Goal: Task Accomplishment & Management: Manage account settings

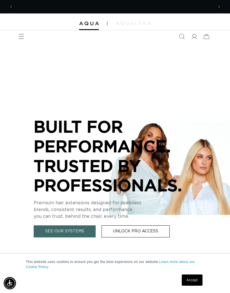
scroll to position [0, 201]
click at [198, 38] on span at bounding box center [194, 36] width 12 height 12
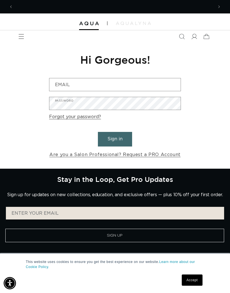
scroll to position [0, 201]
click at [17, 35] on span "Menu" at bounding box center [21, 36] width 12 height 12
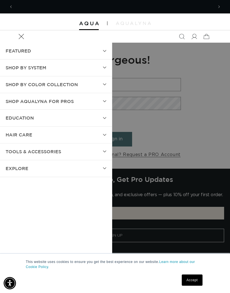
scroll to position [0, 0]
click at [76, 83] on span "Shop by Color Collection" at bounding box center [42, 85] width 72 height 8
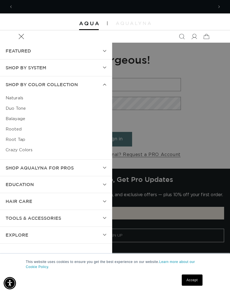
scroll to position [0, 401]
click at [21, 140] on link "Root Tap" at bounding box center [56, 140] width 101 height 10
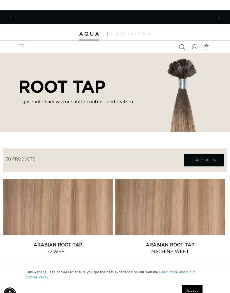
scroll to position [0, 201]
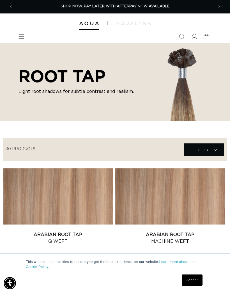
click at [20, 37] on icon "Menu" at bounding box center [22, 37] width 6 height 6
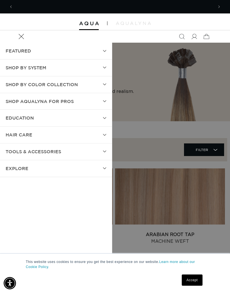
scroll to position [0, 401]
click at [105, 82] on summary "Shop by Color Collection" at bounding box center [56, 84] width 112 height 17
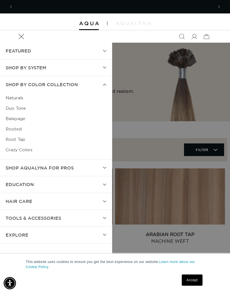
scroll to position [0, 0]
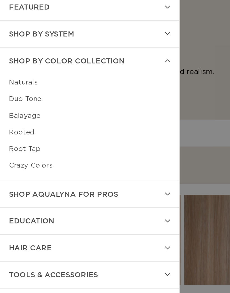
click at [16, 124] on link "Rooted" at bounding box center [56, 129] width 101 height 10
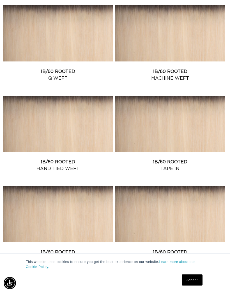
scroll to position [161, 0]
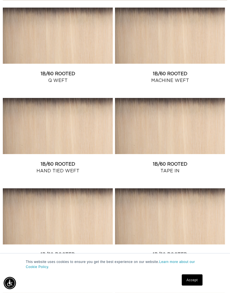
click at [194, 161] on link "1B/60 Rooted Tape In" at bounding box center [170, 167] width 110 height 13
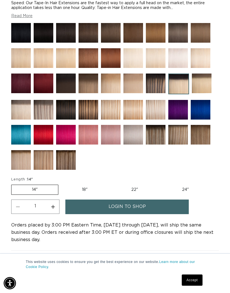
scroll to position [0, 201]
click at [82, 191] on label "18" Variant sold out or unavailable" at bounding box center [85, 190] width 47 height 10
click at [62, 184] on input "18" Variant sold out or unavailable" at bounding box center [61, 184] width 0 height 0
radio input "true"
click at [179, 208] on link "login to shop" at bounding box center [127, 207] width 124 height 14
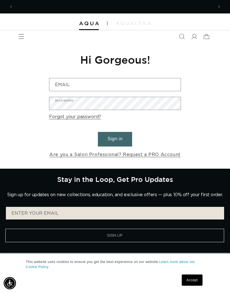
scroll to position [0, 401]
click at [196, 35] on icon at bounding box center [195, 37] width 6 height 6
click at [24, 42] on span "Menu" at bounding box center [21, 36] width 12 height 12
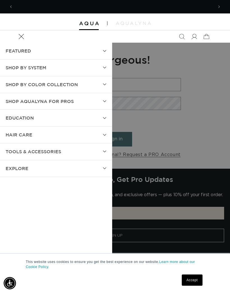
scroll to position [0, 401]
click at [28, 43] on summary "Menu" at bounding box center [21, 36] width 12 height 12
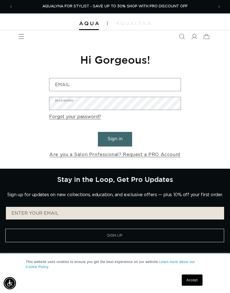
click at [196, 32] on span at bounding box center [194, 36] width 12 height 12
click at [89, 114] on link "Forgot your password?" at bounding box center [75, 117] width 52 height 8
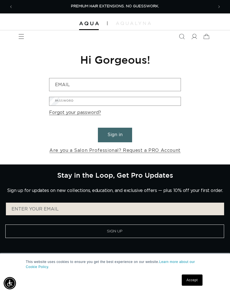
click at [0, 0] on input "Email" at bounding box center [0, 0] width 0 height 0
type input "jstath@aol.com"
click at [0, 0] on button "Submit" at bounding box center [0, 0] width 0 height 0
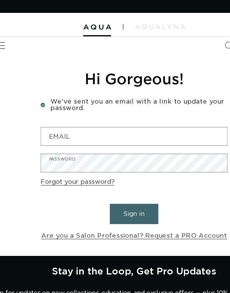
scroll to position [0, 201]
